Goal: Task Accomplishment & Management: Manage account settings

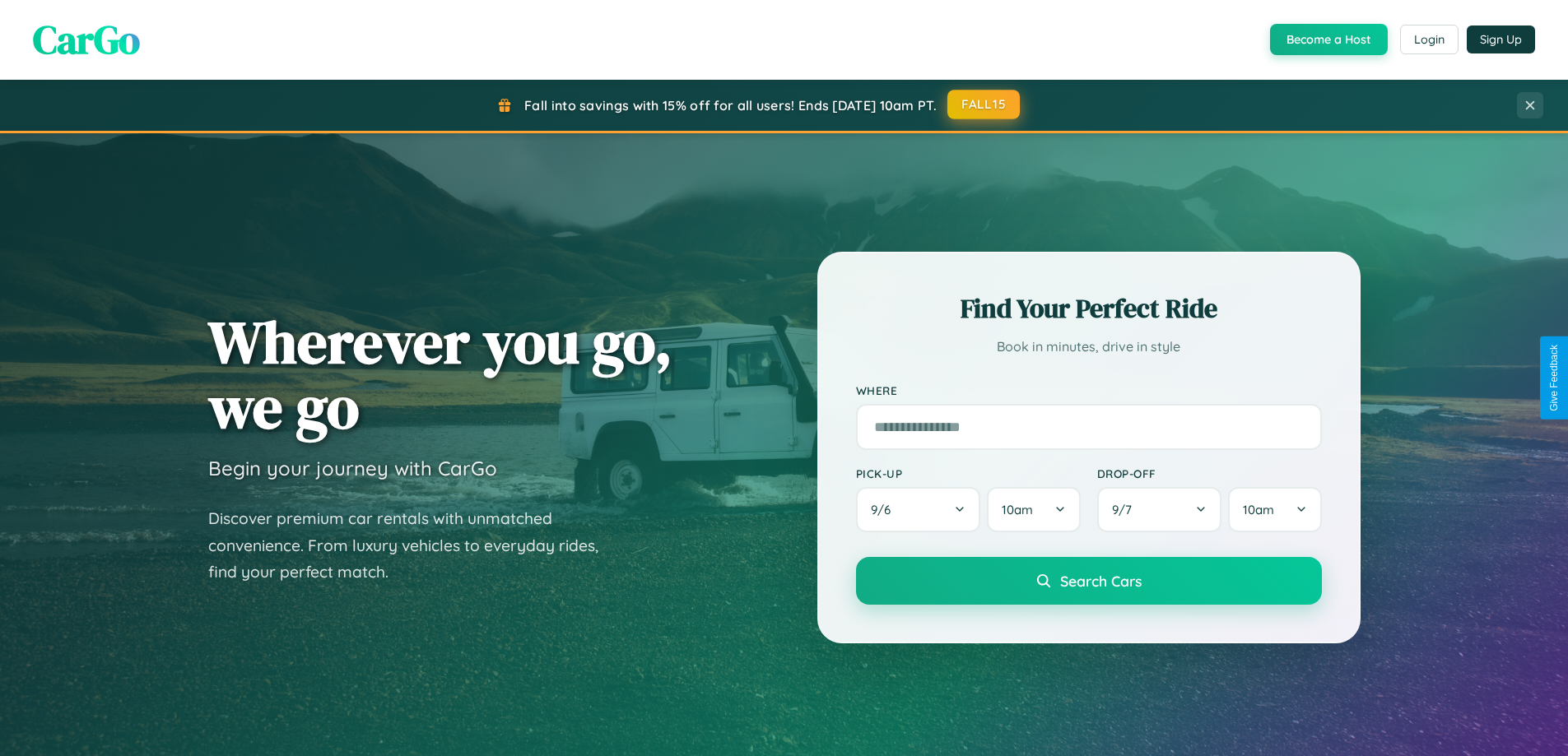
click at [985, 105] on button "FALL15" at bounding box center [984, 105] width 73 height 30
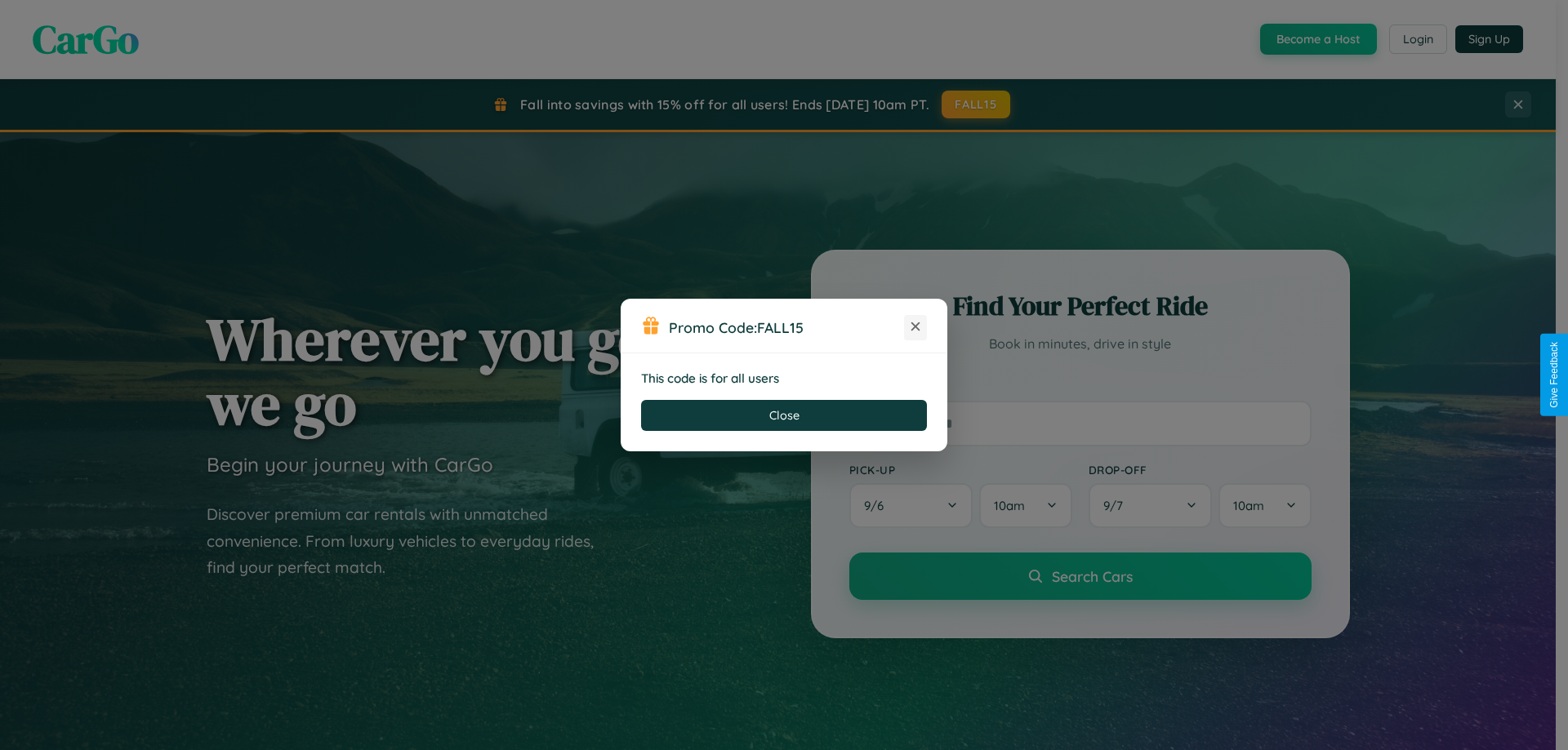
click at [916, 328] on icon at bounding box center [916, 327] width 16 height 16
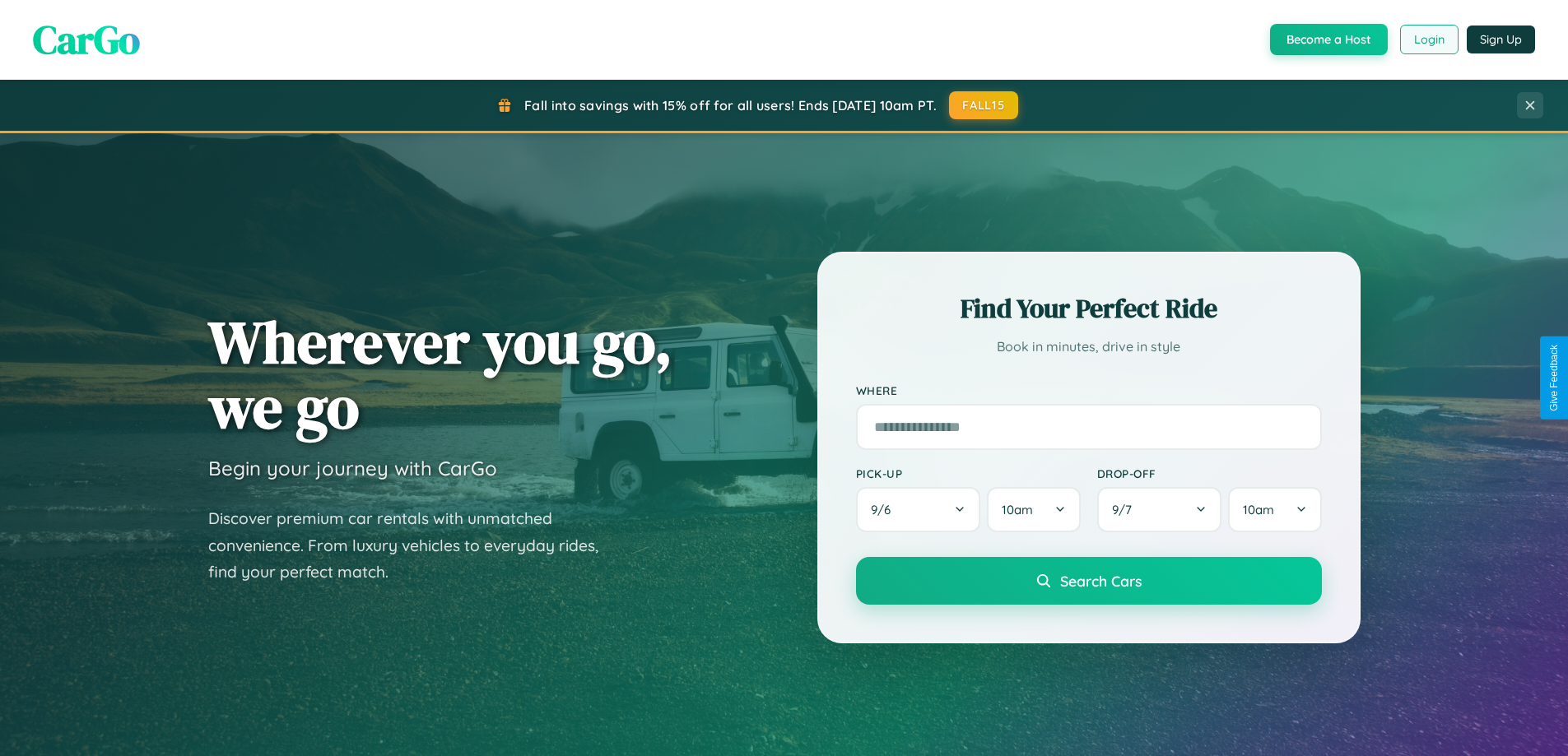
click at [1428, 40] on button "Login" at bounding box center [1429, 40] width 59 height 30
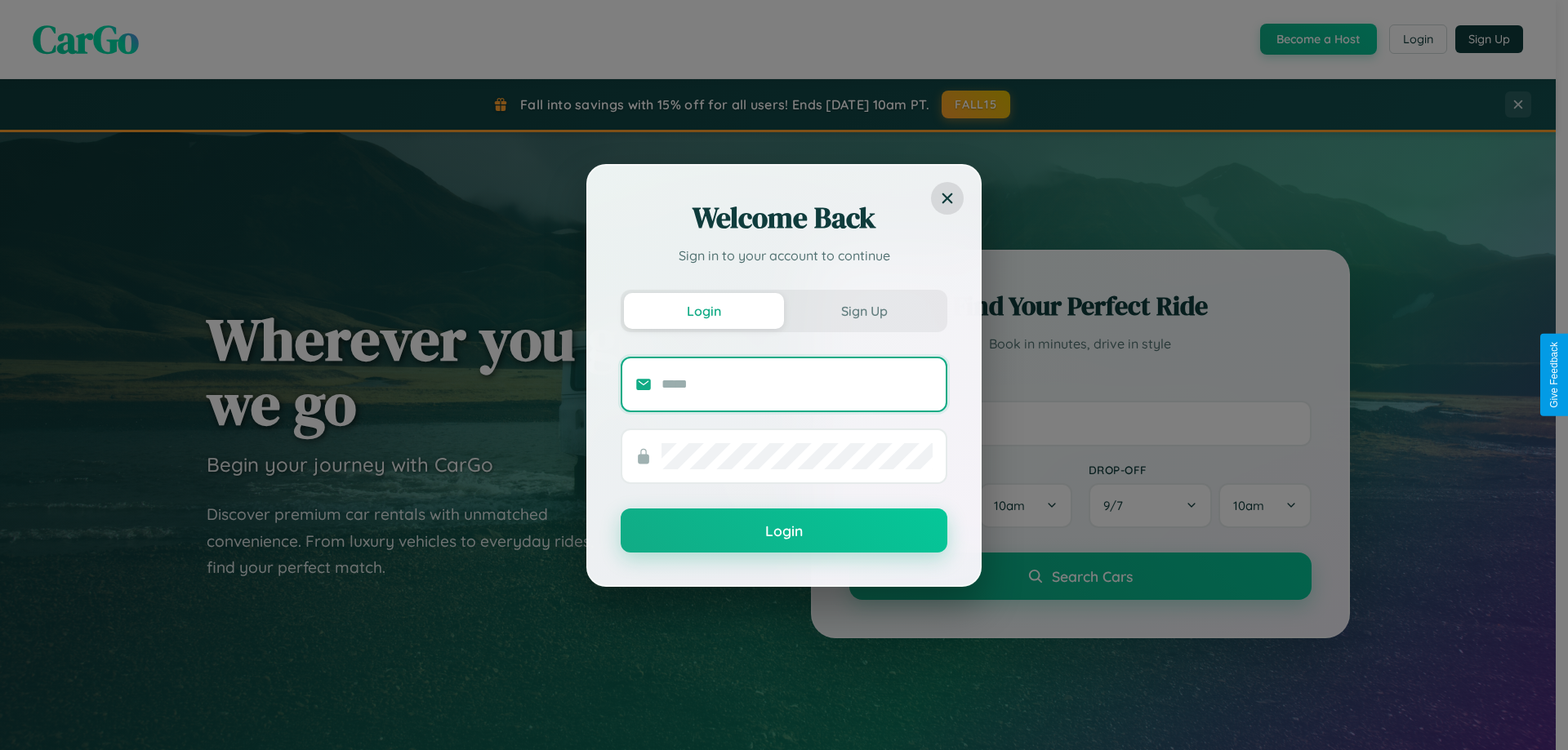
click at [797, 384] on input "text" at bounding box center [797, 385] width 271 height 26
type input "**********"
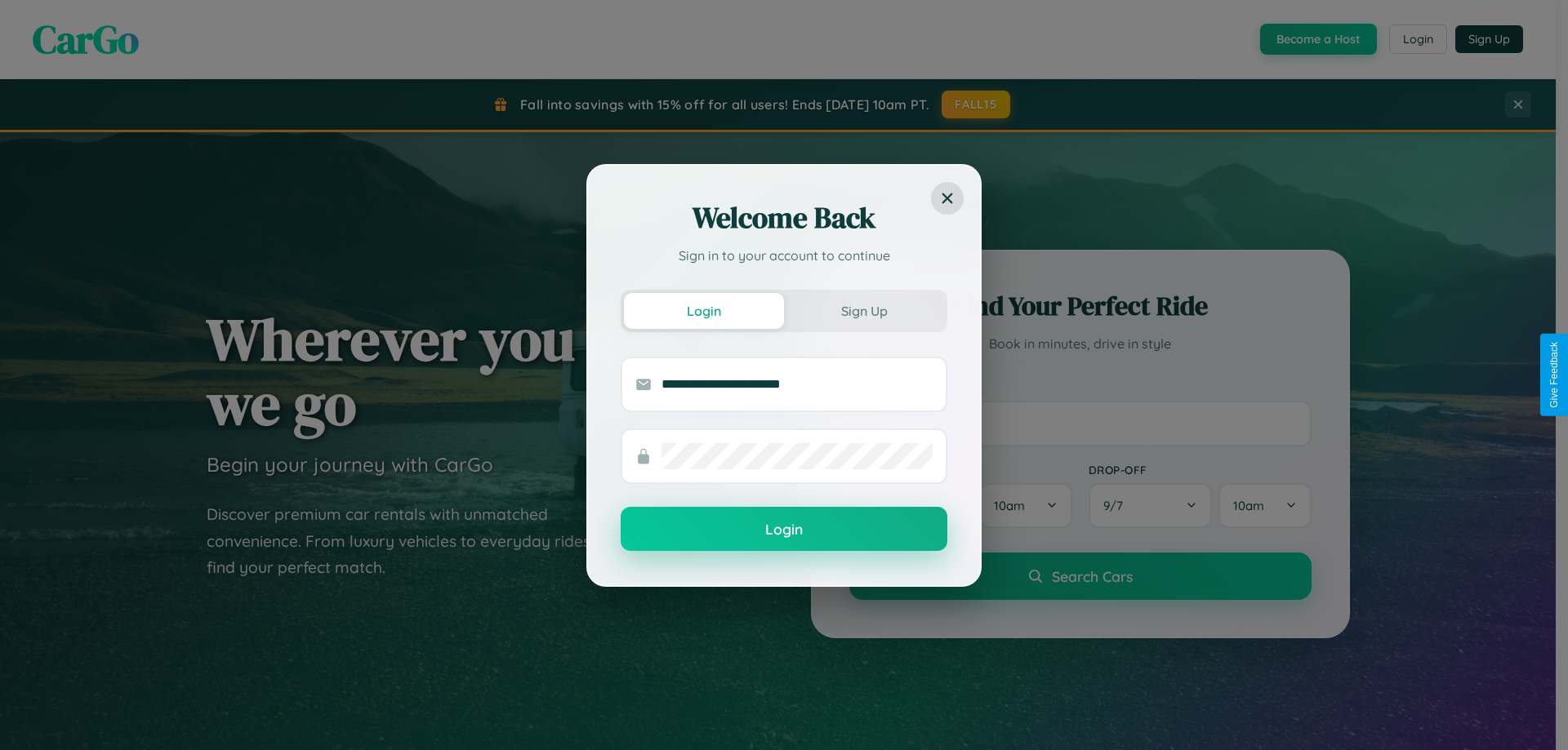
click at [784, 529] on button "Login" at bounding box center [784, 529] width 327 height 44
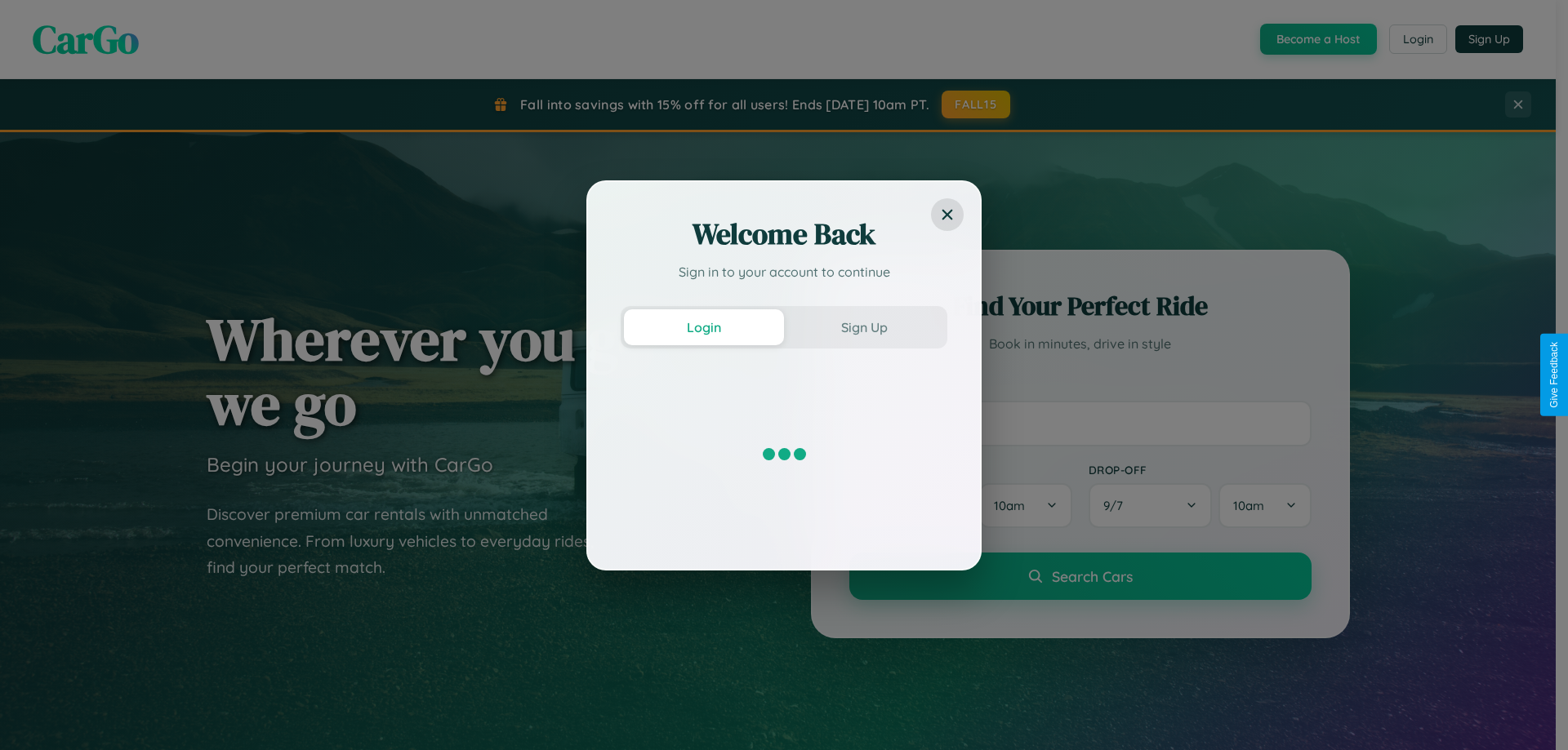
click at [977, 105] on div "Welcome Back Sign in to your account to continue Login Sign Up" at bounding box center [784, 375] width 1568 height 750
